Goal: Task Accomplishment & Management: Manage account settings

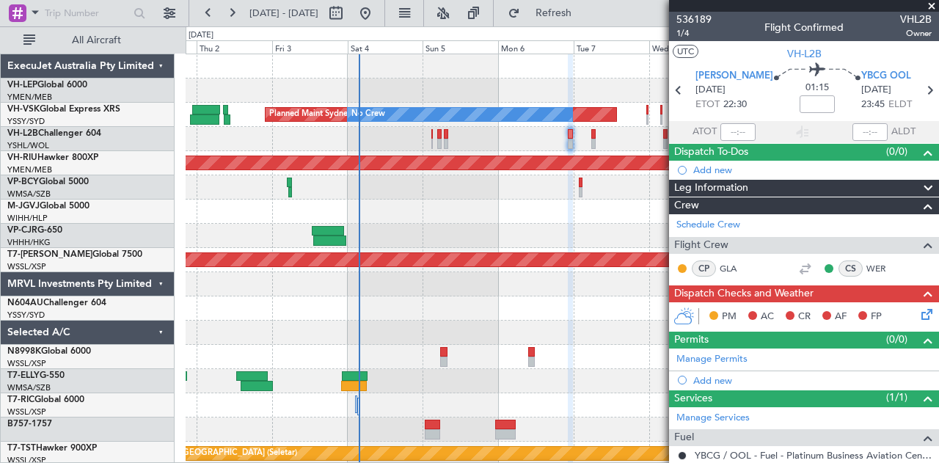
scroll to position [145, 0]
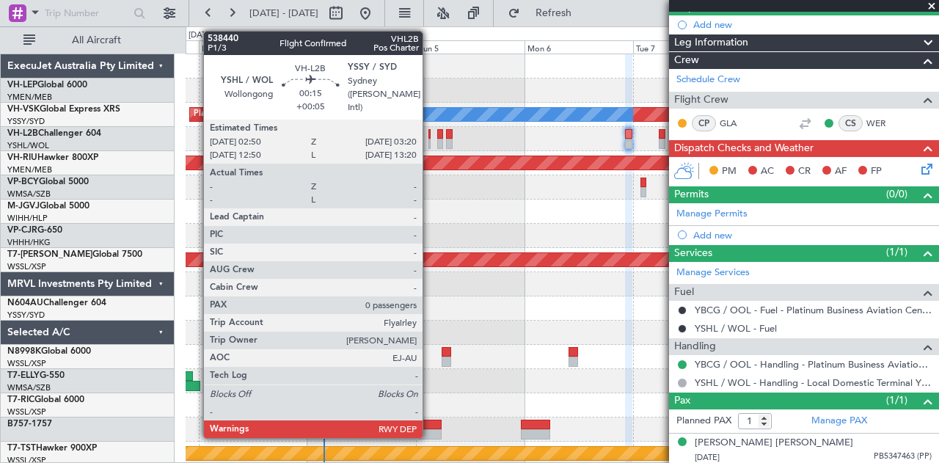
click at [430, 143] on div at bounding box center [430, 144] width 3 height 10
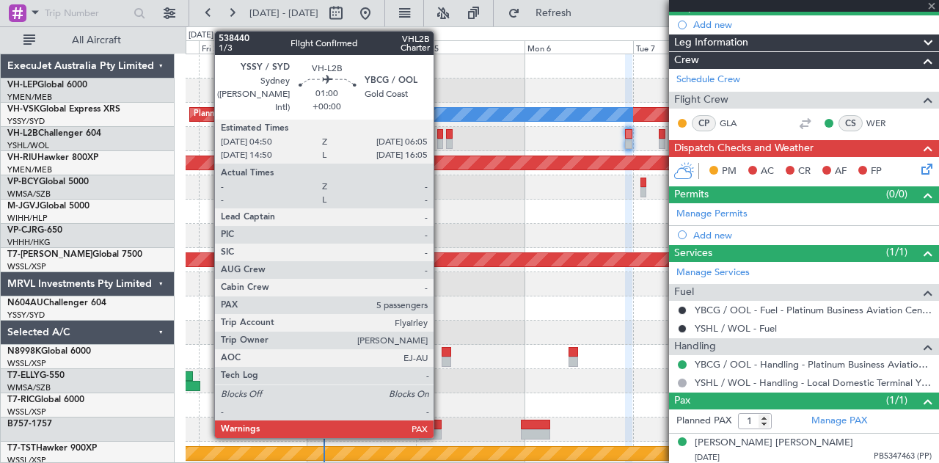
type input "+00:05"
type input "0"
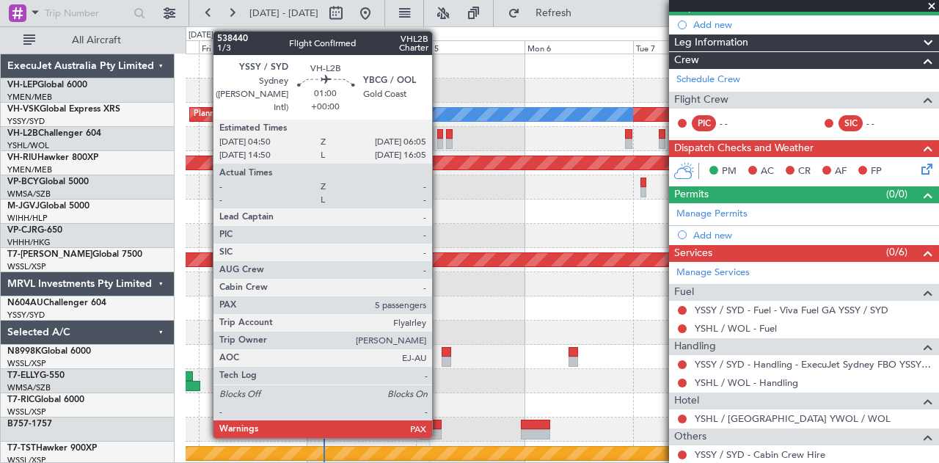
click at [440, 137] on div at bounding box center [440, 134] width 6 height 10
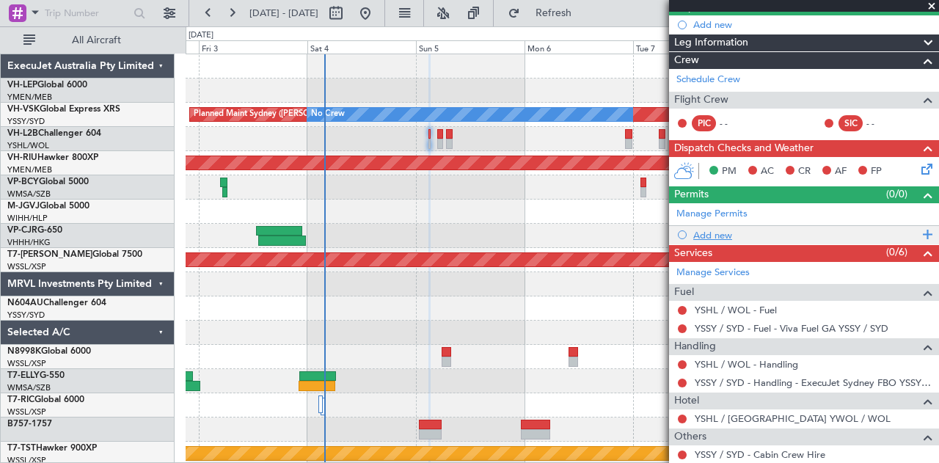
scroll to position [183, 0]
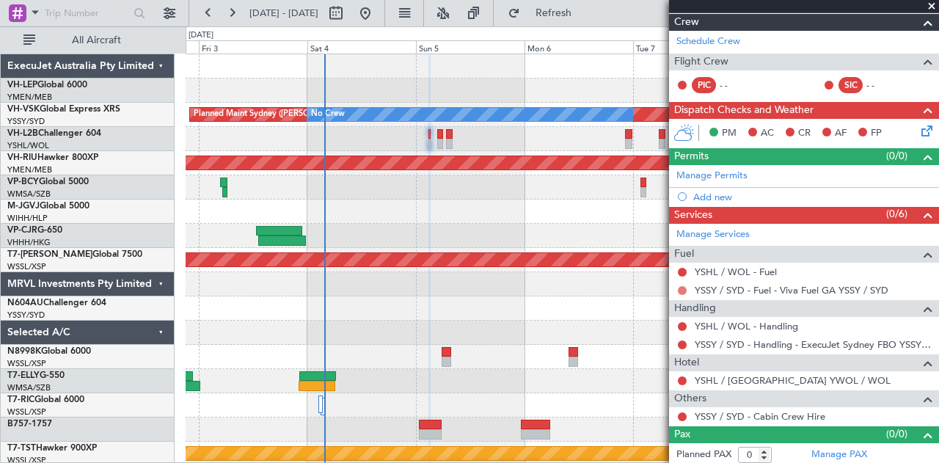
click at [682, 287] on button at bounding box center [682, 290] width 9 height 9
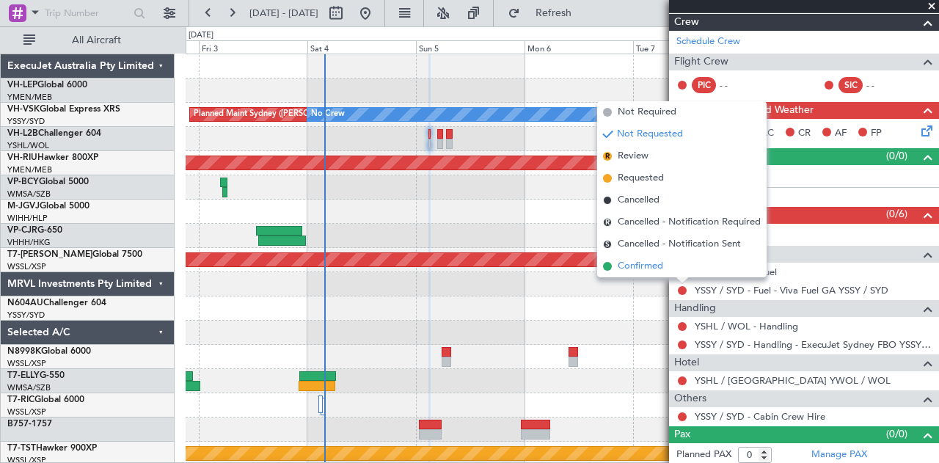
click at [657, 268] on span "Confirmed" at bounding box center [640, 266] width 45 height 15
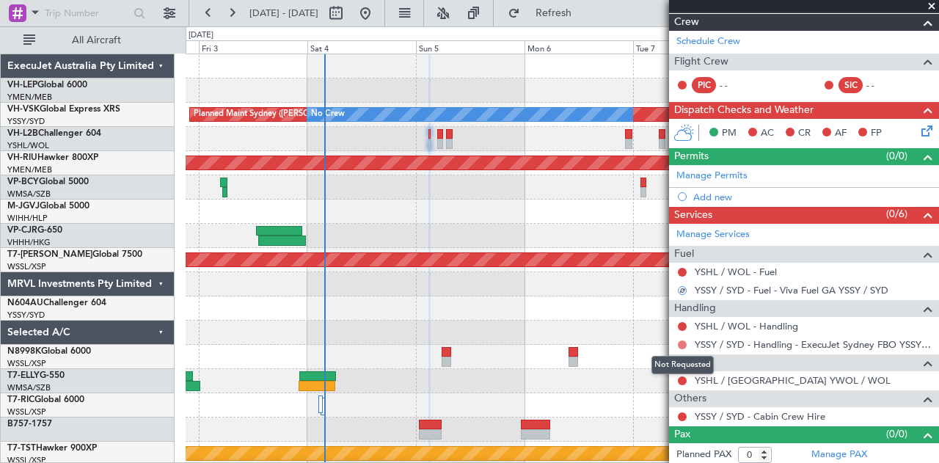
click at [681, 341] on button at bounding box center [682, 345] width 9 height 9
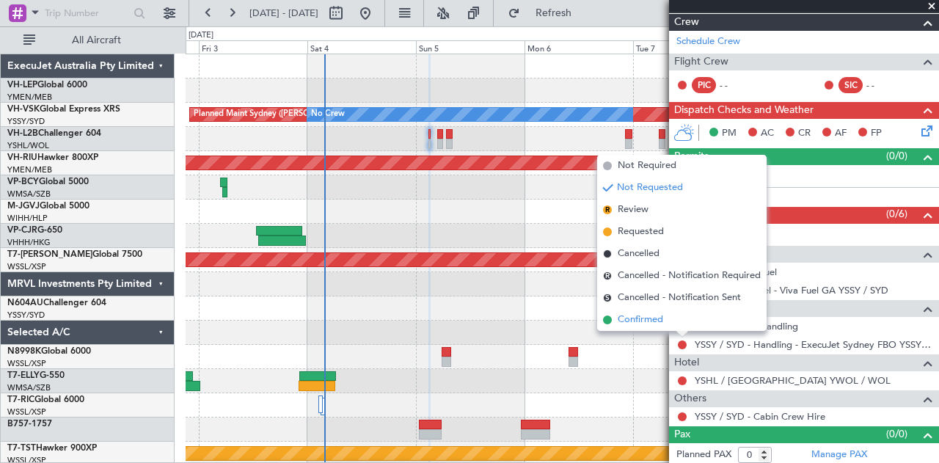
click at [641, 325] on span "Confirmed" at bounding box center [640, 320] width 45 height 15
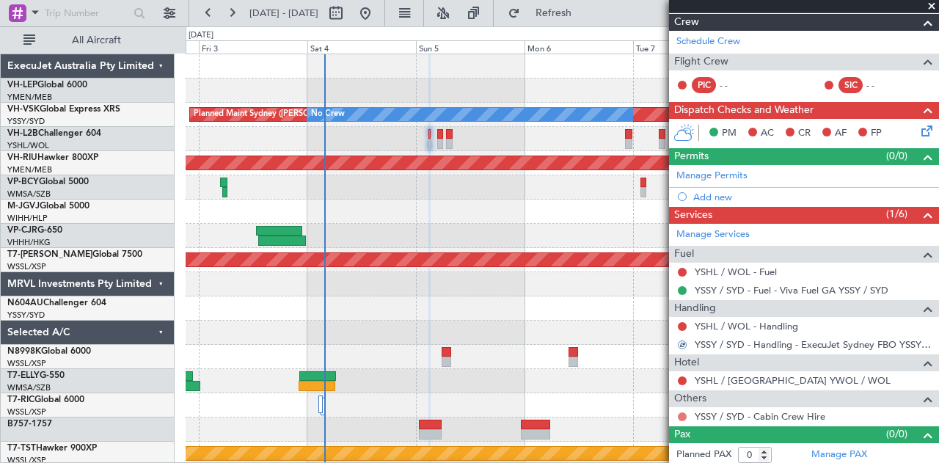
click at [685, 415] on button at bounding box center [682, 416] width 9 height 9
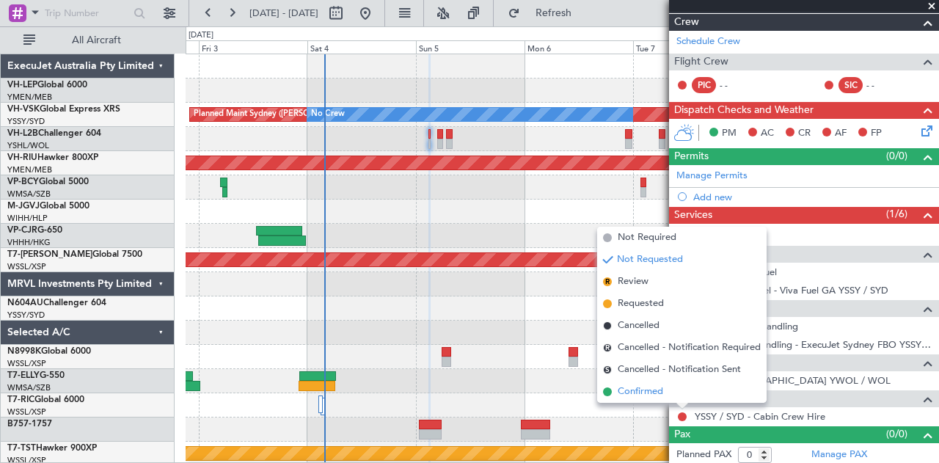
click at [652, 393] on span "Confirmed" at bounding box center [640, 392] width 45 height 15
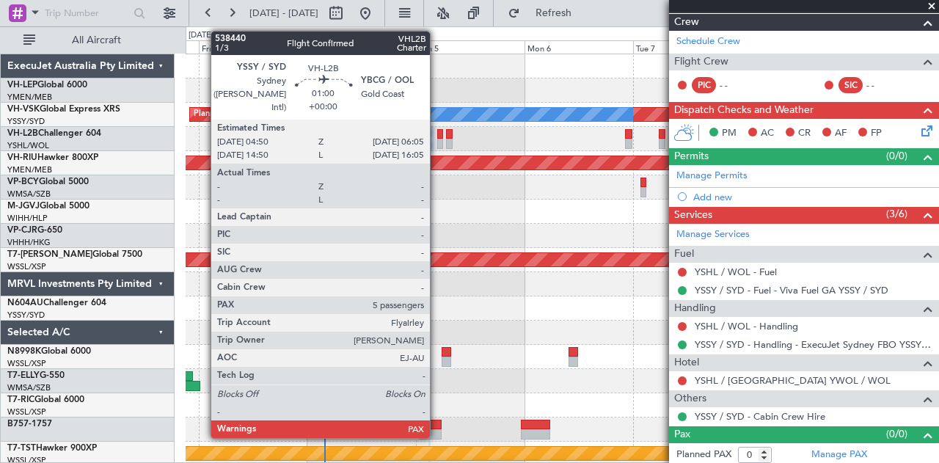
click at [437, 136] on div at bounding box center [440, 134] width 6 height 10
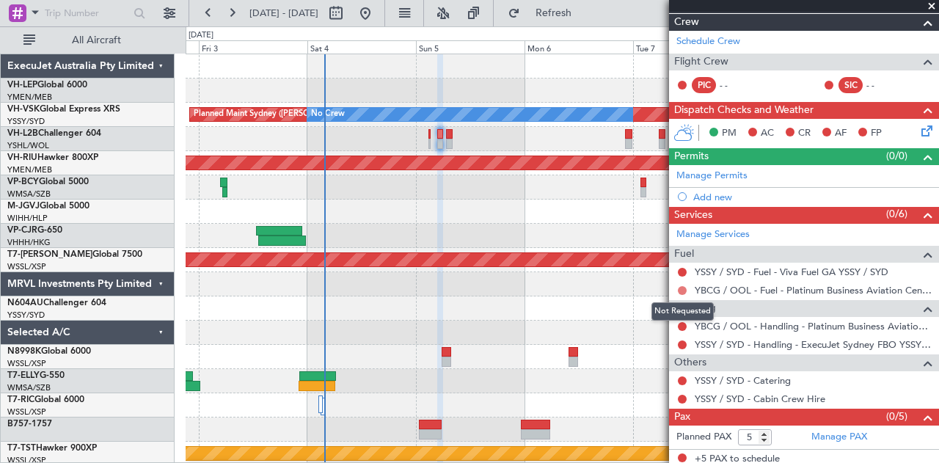
click at [682, 286] on button at bounding box center [682, 290] width 9 height 9
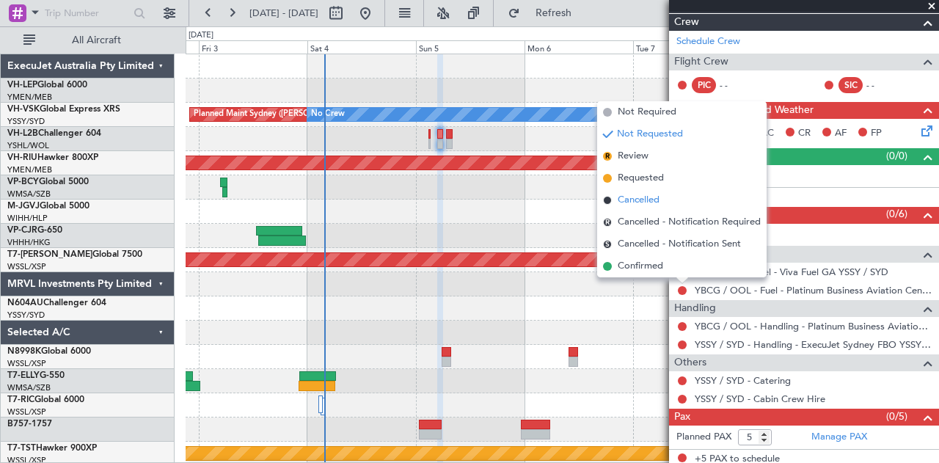
click at [643, 203] on span "Cancelled" at bounding box center [639, 200] width 42 height 15
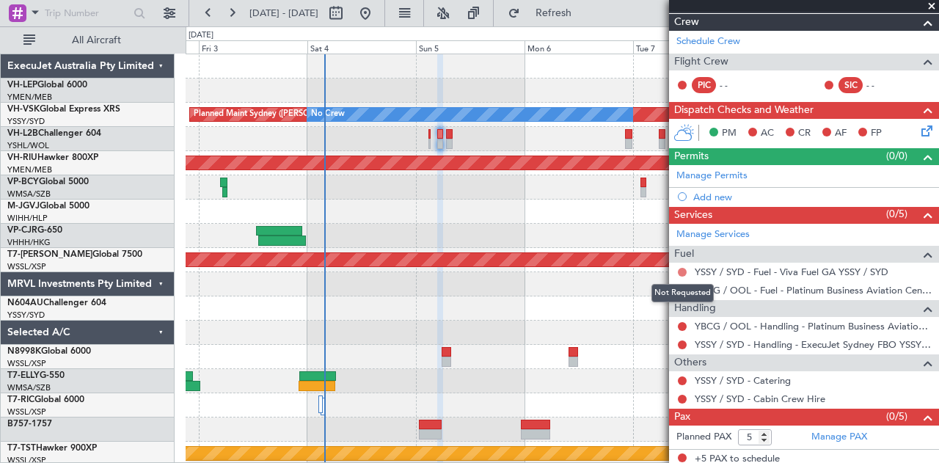
click at [683, 271] on button at bounding box center [682, 272] width 9 height 9
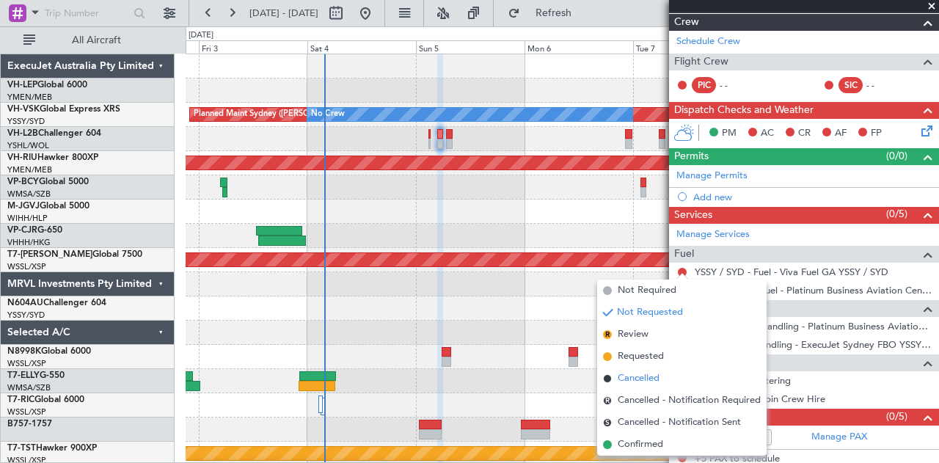
click at [653, 376] on span "Cancelled" at bounding box center [639, 378] width 42 height 15
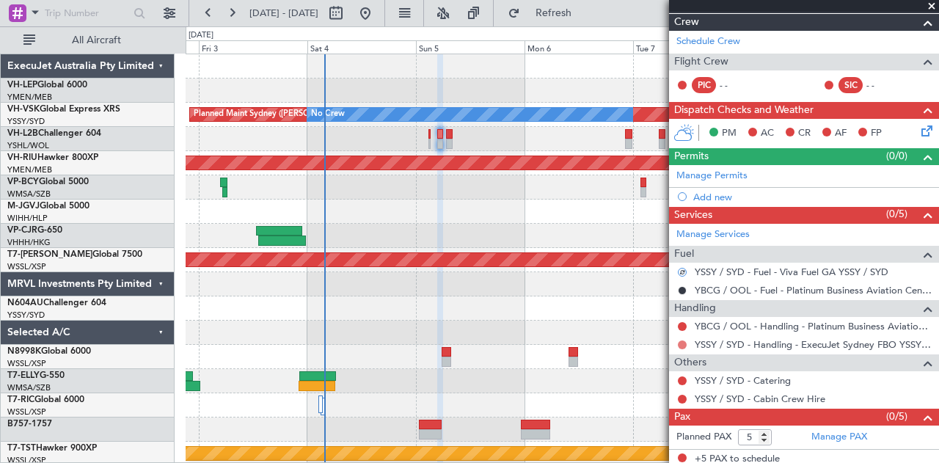
click at [684, 341] on button at bounding box center [682, 345] width 9 height 9
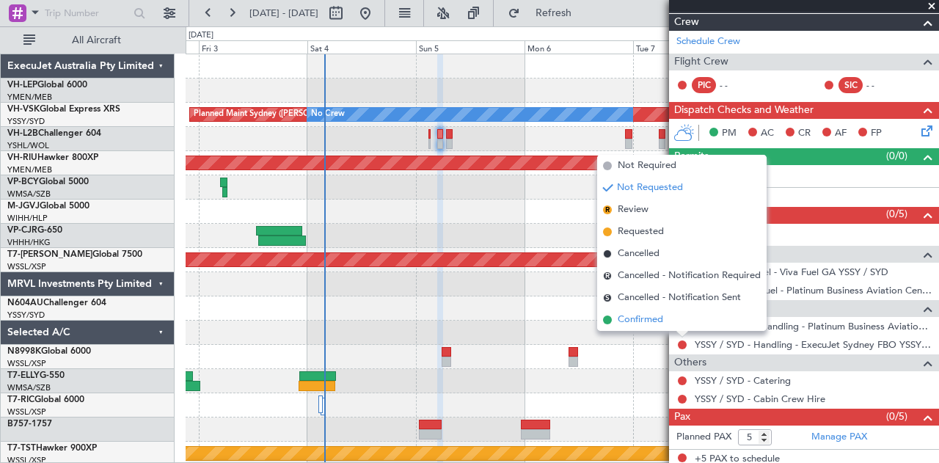
click at [644, 319] on span "Confirmed" at bounding box center [640, 320] width 45 height 15
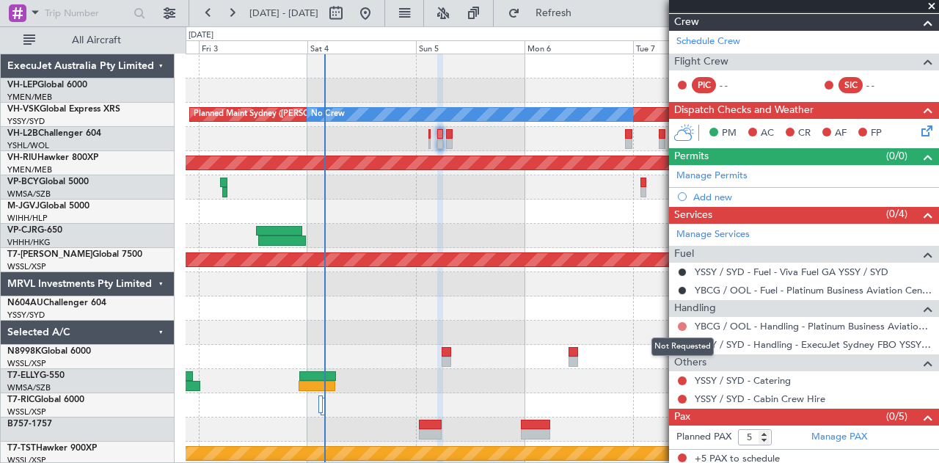
click at [683, 323] on button at bounding box center [682, 326] width 9 height 9
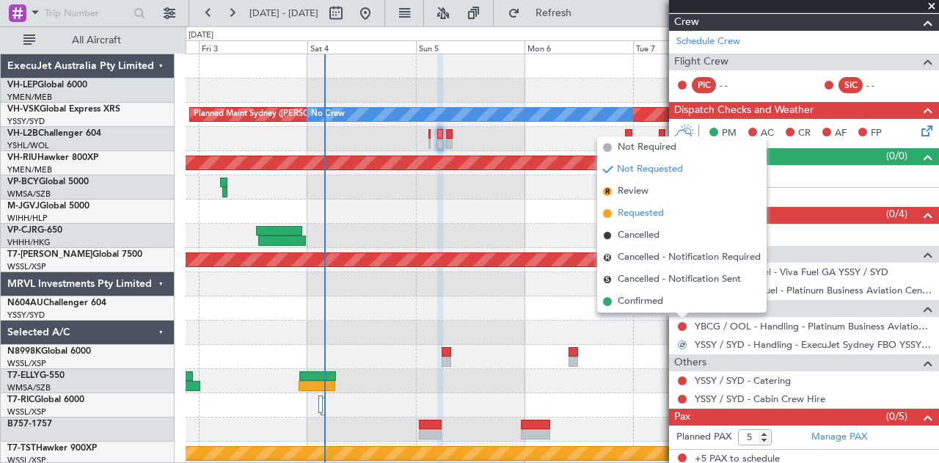
click at [629, 212] on span "Requested" at bounding box center [641, 213] width 46 height 15
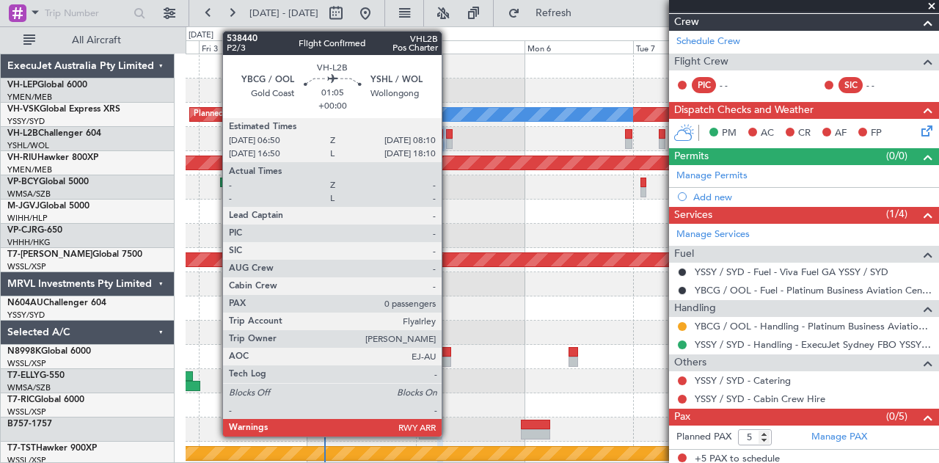
click at [449, 137] on div at bounding box center [449, 134] width 7 height 10
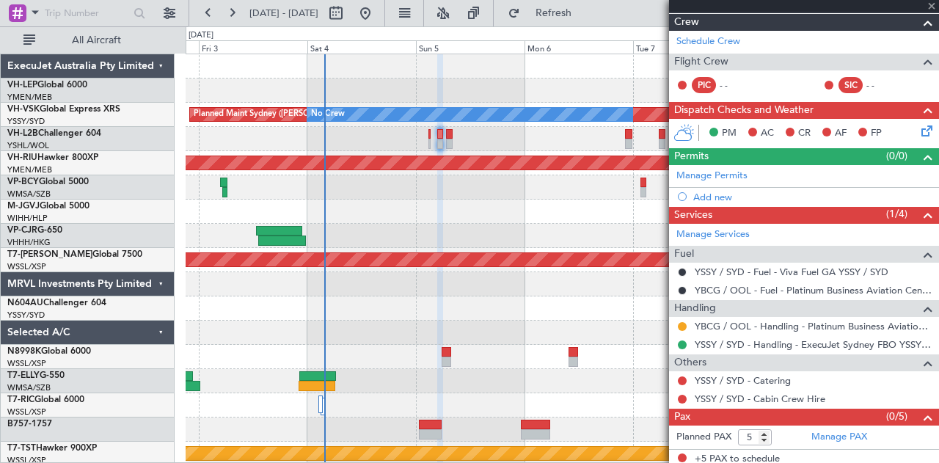
click at [449, 137] on div at bounding box center [449, 134] width 7 height 10
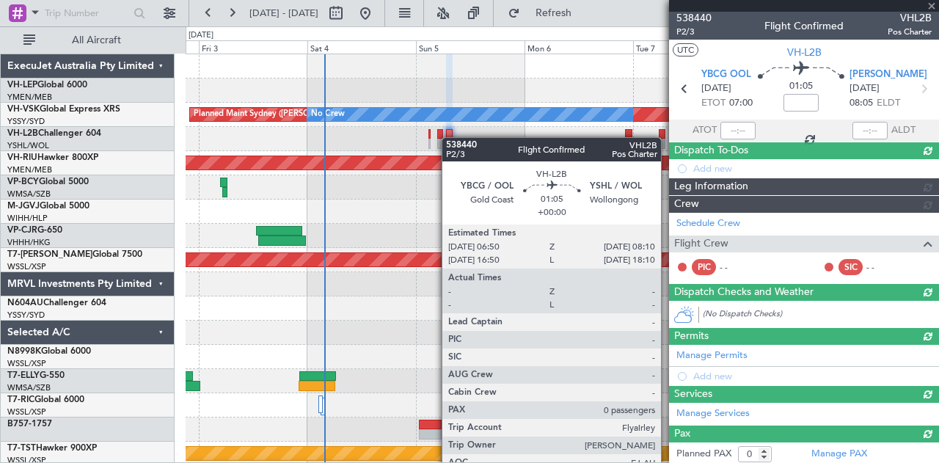
scroll to position [112, 0]
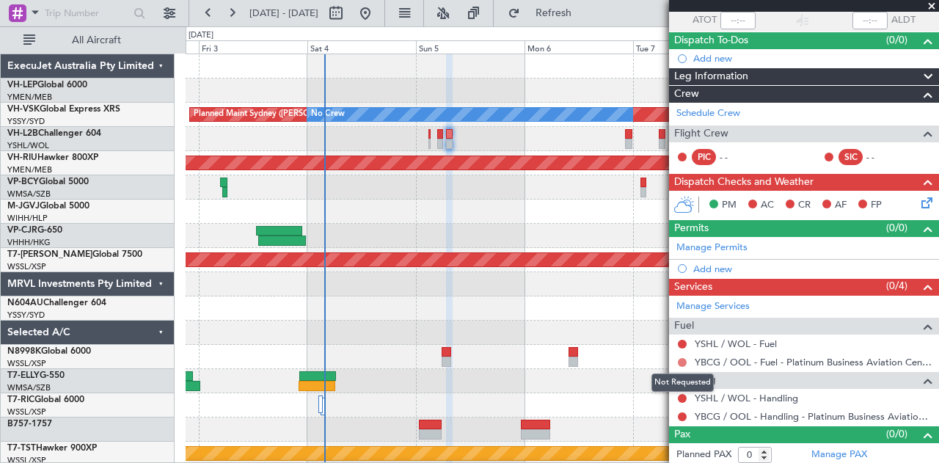
click at [681, 358] on button at bounding box center [682, 362] width 9 height 9
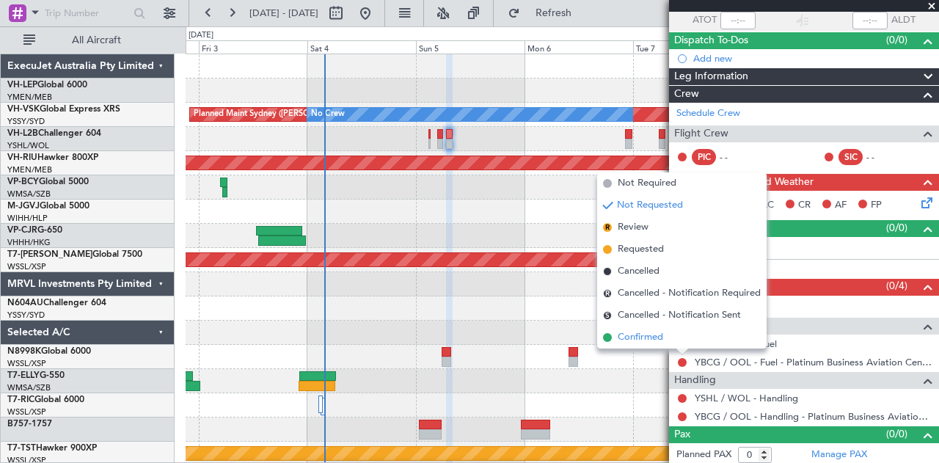
click at [658, 340] on span "Confirmed" at bounding box center [640, 337] width 45 height 15
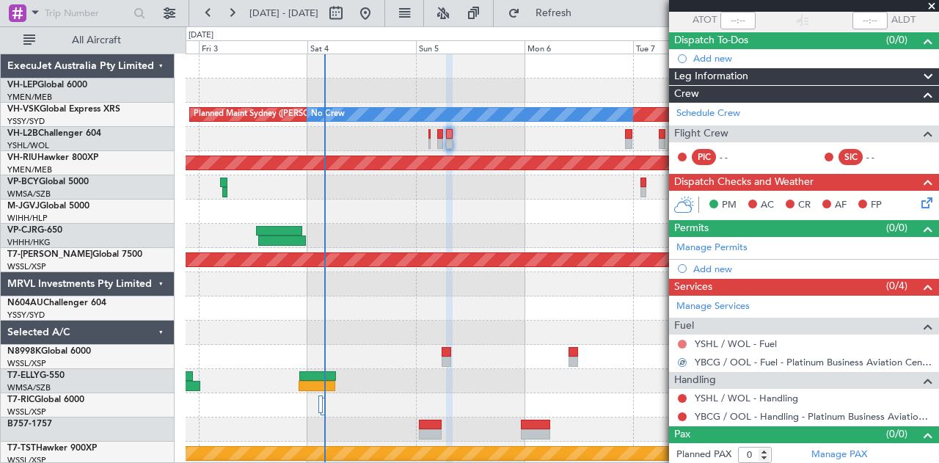
click at [683, 340] on button at bounding box center [682, 344] width 9 height 9
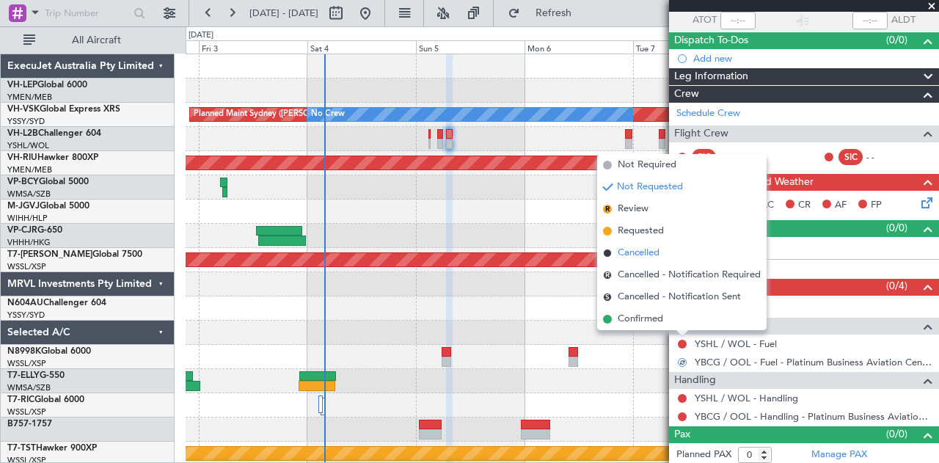
click at [639, 254] on span "Cancelled" at bounding box center [639, 253] width 42 height 15
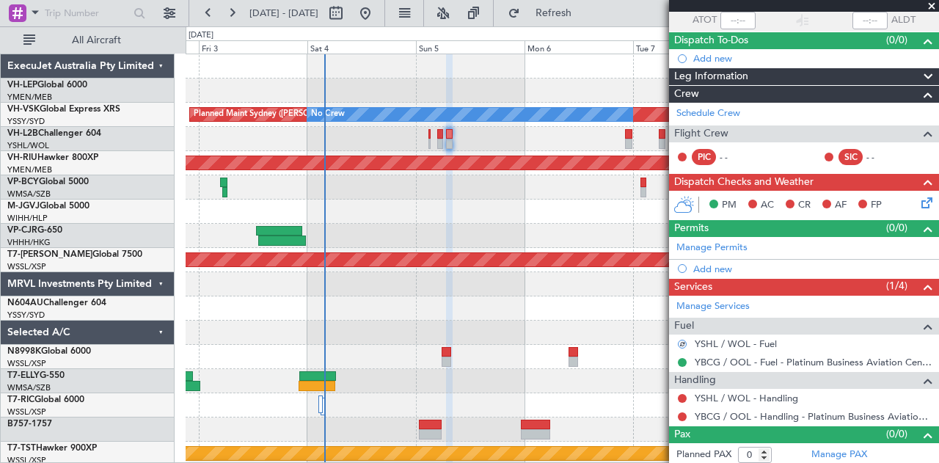
click at [681, 358] on button at bounding box center [682, 362] width 9 height 9
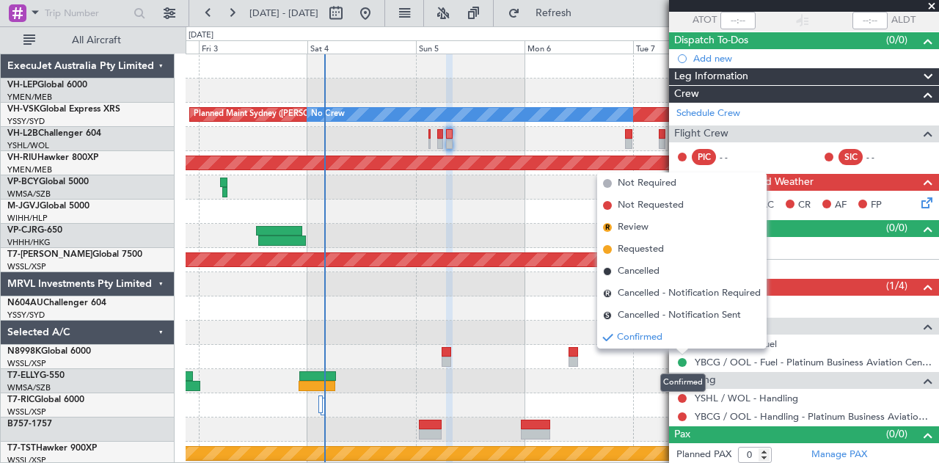
click at [681, 358] on button at bounding box center [682, 362] width 9 height 9
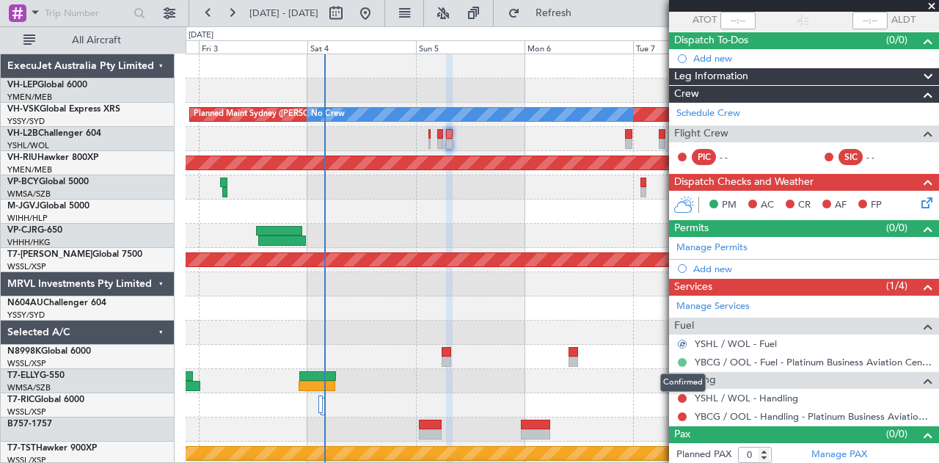
click at [683, 358] on button at bounding box center [682, 362] width 9 height 9
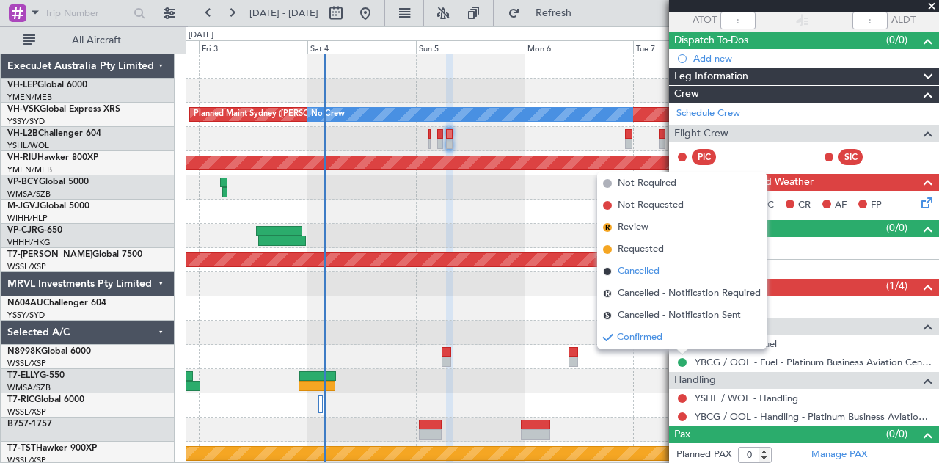
click at [638, 268] on span "Cancelled" at bounding box center [639, 271] width 42 height 15
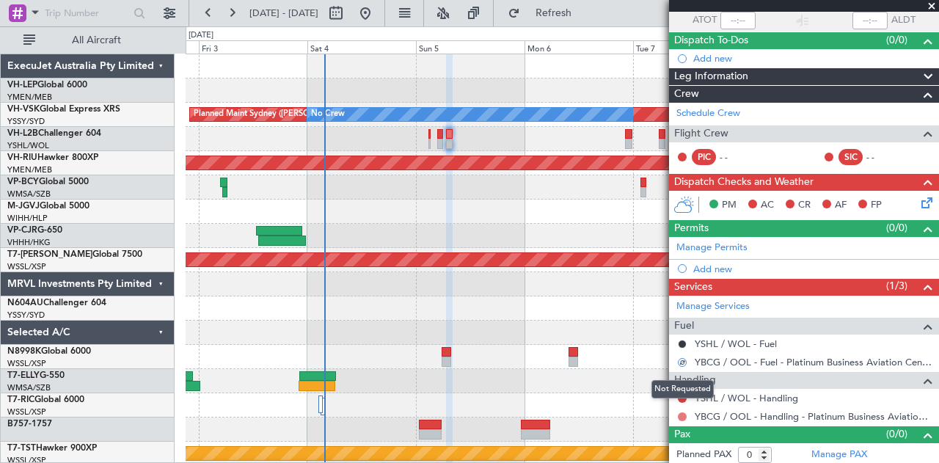
click at [683, 412] on button at bounding box center [682, 416] width 9 height 9
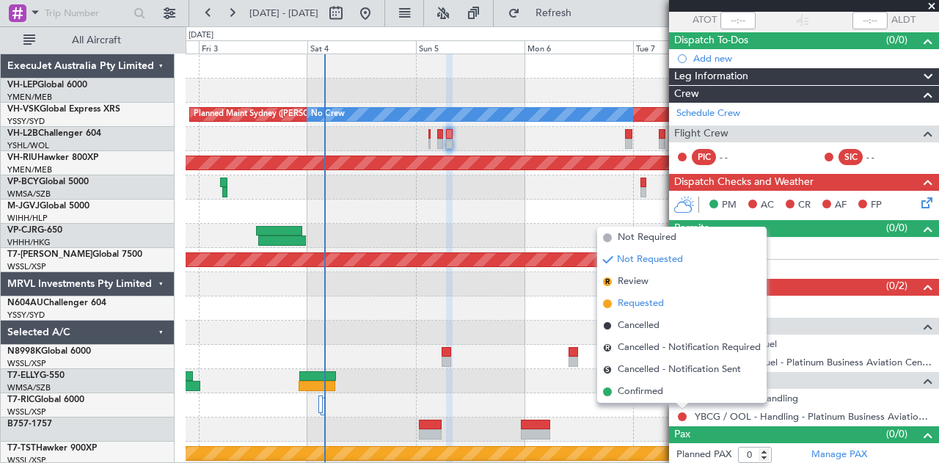
click at [649, 302] on span "Requested" at bounding box center [641, 303] width 46 height 15
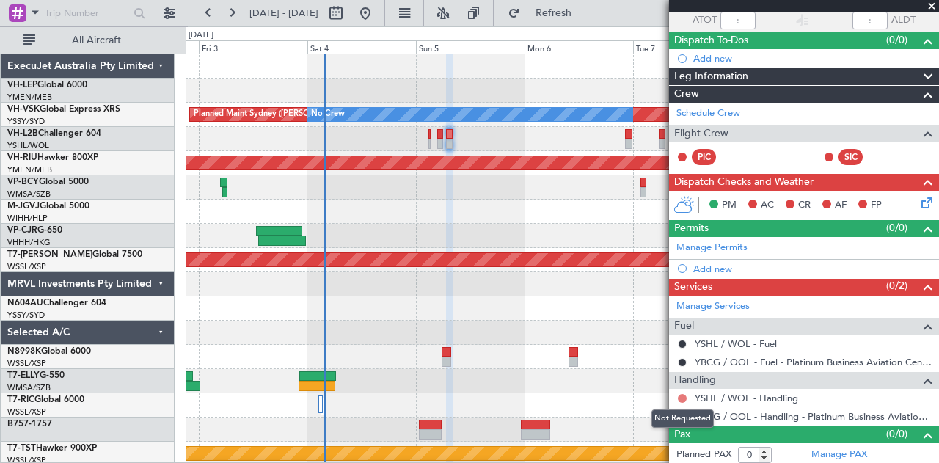
click at [682, 396] on button at bounding box center [682, 398] width 9 height 9
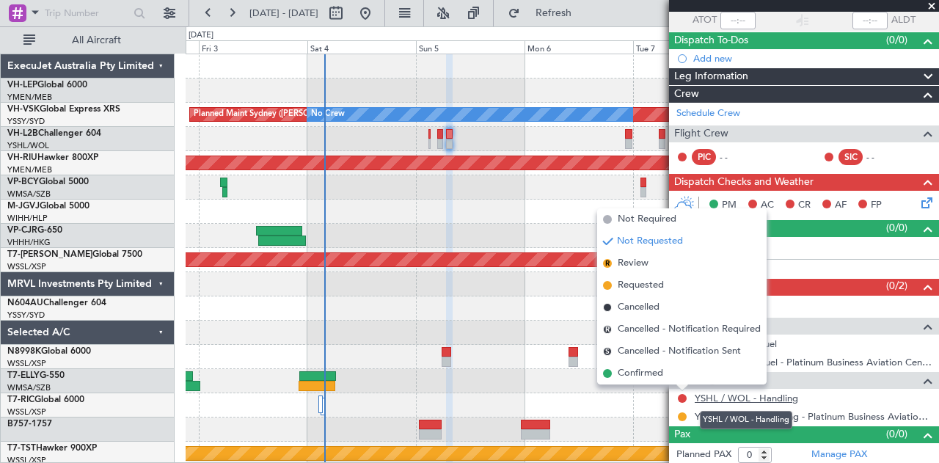
click at [739, 398] on link "YSHL / WOL - Handling" at bounding box center [746, 398] width 103 height 12
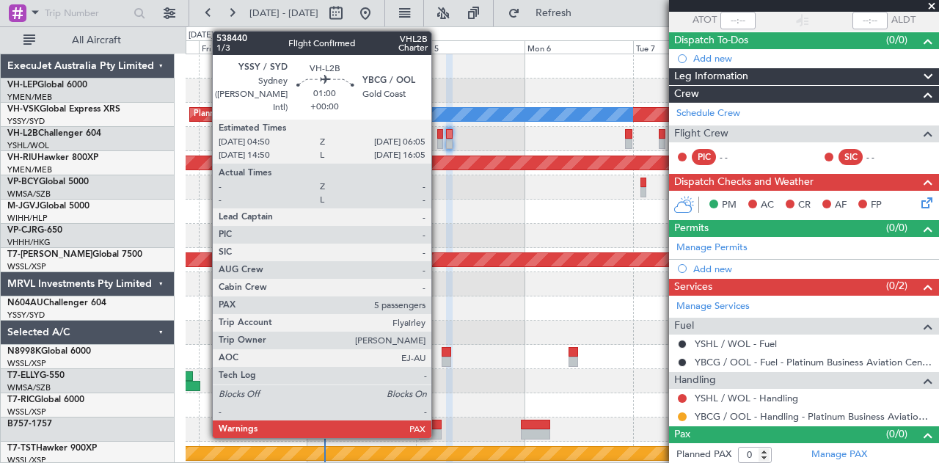
click at [439, 139] on div at bounding box center [440, 144] width 6 height 10
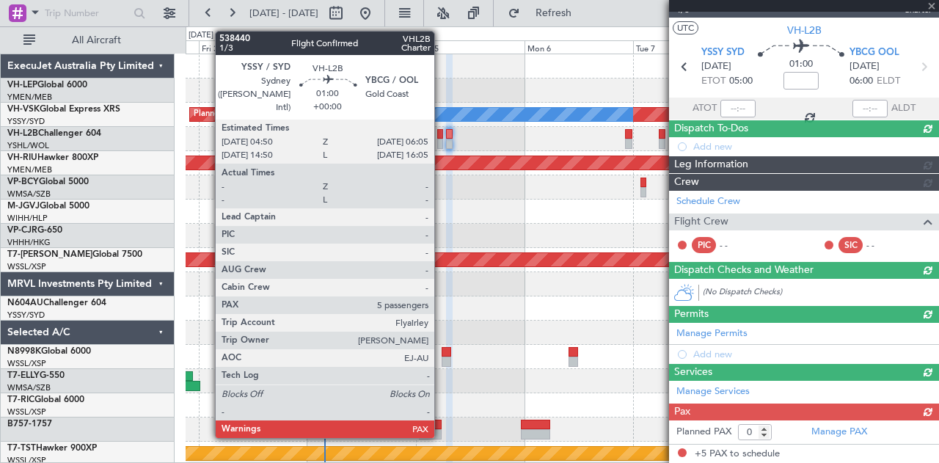
type input "5"
